Goal: Check status: Check status

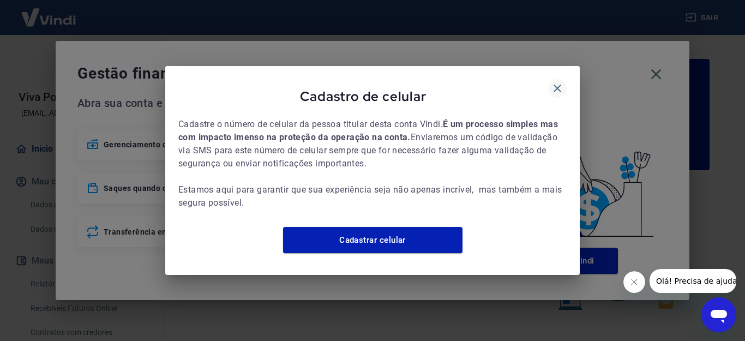
click at [564, 82] on icon "button" at bounding box center [557, 88] width 13 height 13
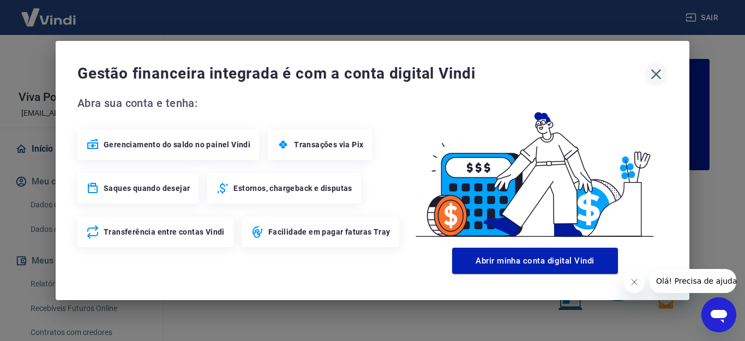
click at [664, 74] on icon "button" at bounding box center [656, 73] width 17 height 17
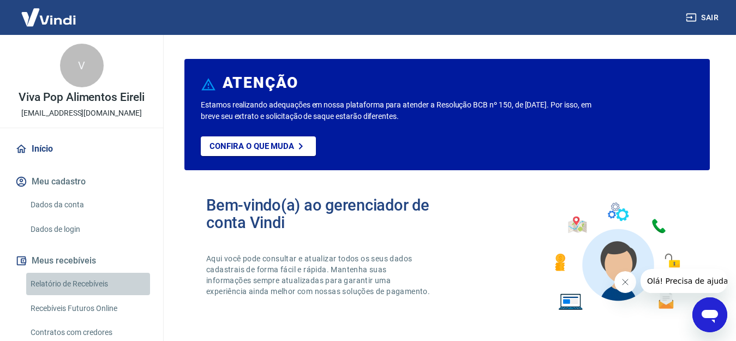
click at [88, 281] on link "Relatório de Recebíveis" at bounding box center [88, 284] width 124 height 22
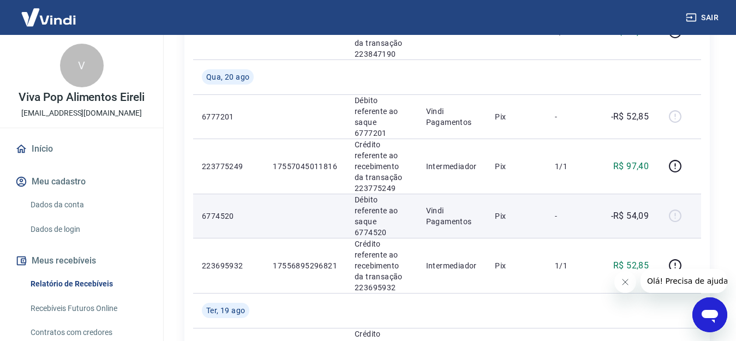
scroll to position [273, 0]
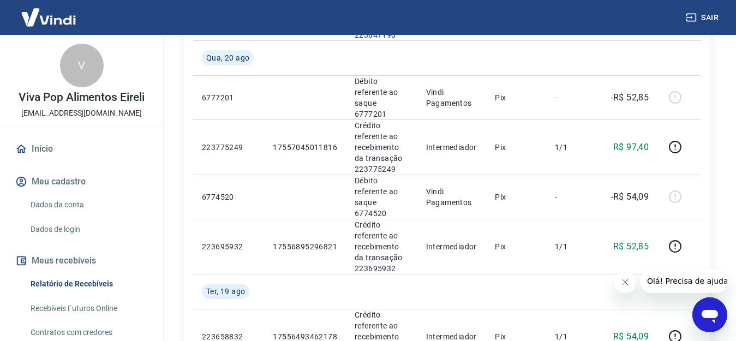
click at [622, 285] on icon "Fechar mensagem da empresa" at bounding box center [625, 282] width 9 height 9
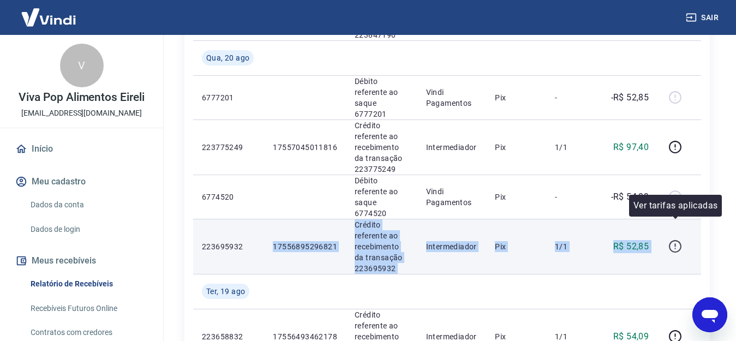
drag, startPoint x: 265, startPoint y: 230, endPoint x: 681, endPoint y: 227, distance: 416.8
click at [681, 227] on tr "223695932 17556895296821 Crédito referente ao recebimento da transação 22369593…" at bounding box center [447, 246] width 508 height 55
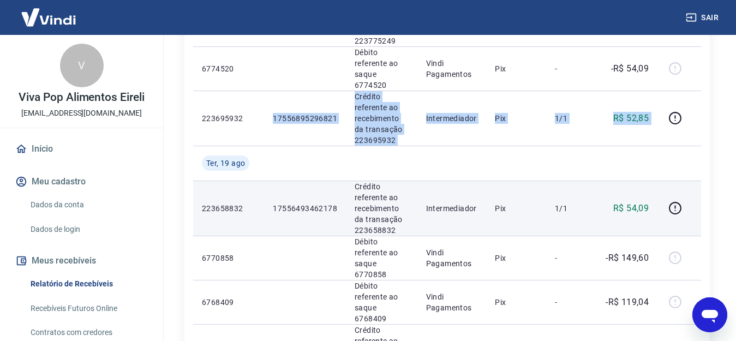
scroll to position [382, 0]
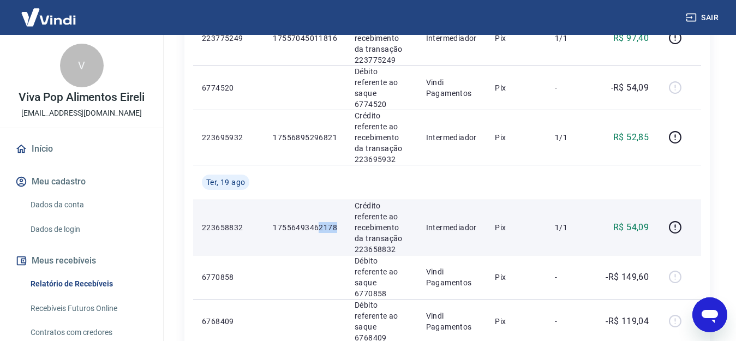
drag, startPoint x: 317, startPoint y: 208, endPoint x: 338, endPoint y: 209, distance: 20.8
click at [338, 209] on td "17556493462178" at bounding box center [305, 227] width 82 height 55
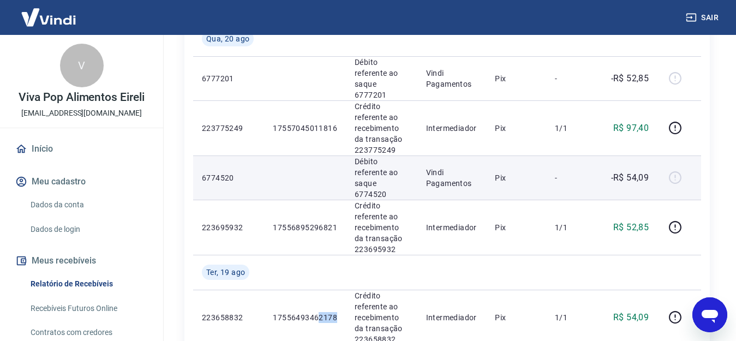
scroll to position [273, 0]
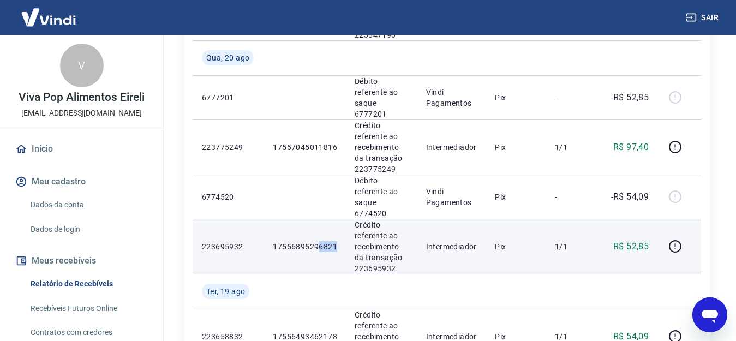
drag, startPoint x: 317, startPoint y: 224, endPoint x: 343, endPoint y: 226, distance: 25.2
click at [343, 226] on td "17556895296821" at bounding box center [305, 246] width 82 height 55
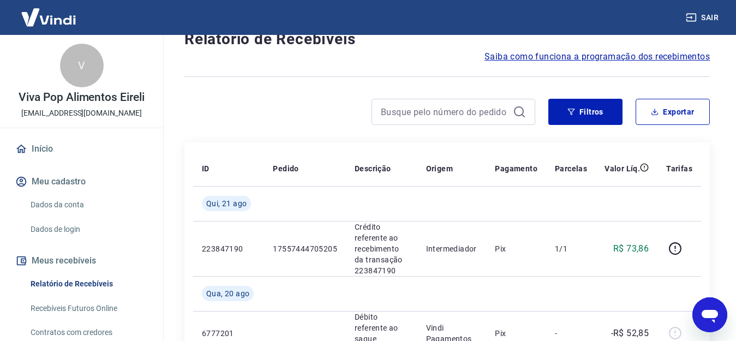
scroll to position [0, 0]
